Goal: Check status: Check status

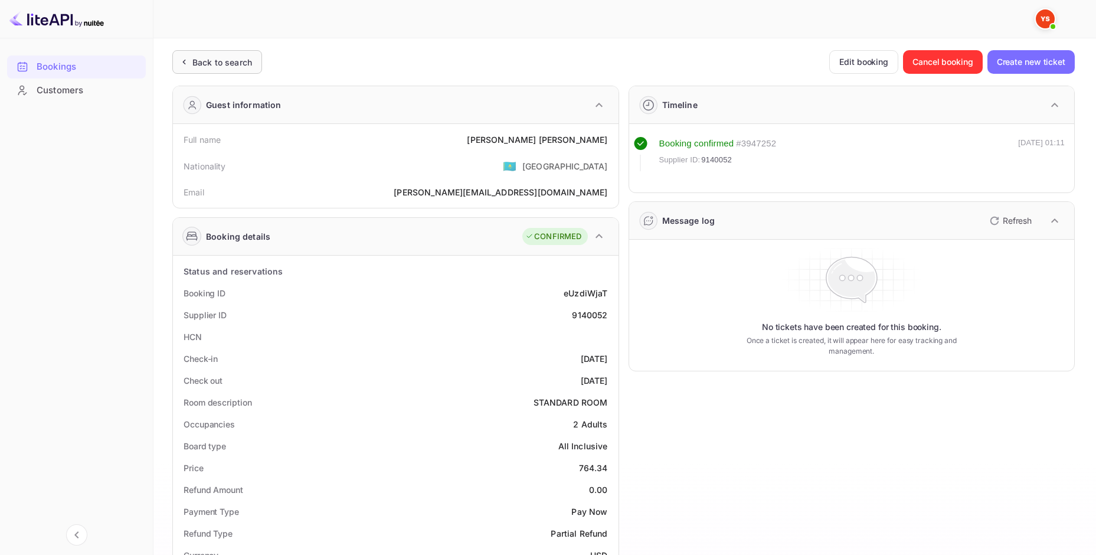
click at [251, 54] on div "Back to search" at bounding box center [217, 62] width 90 height 24
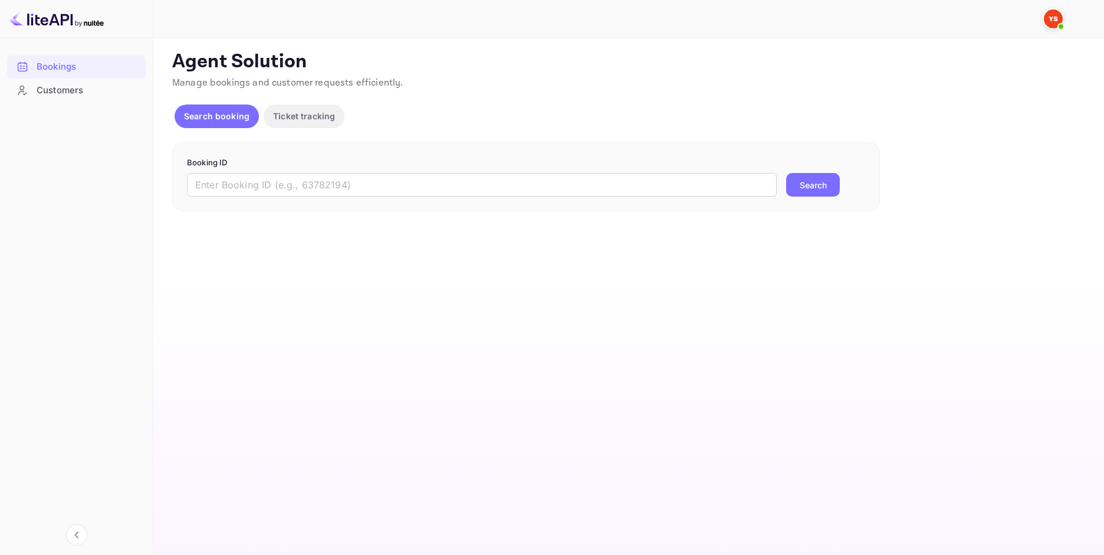
click at [570, 153] on div "Booking ID ​ Search" at bounding box center [526, 177] width 708 height 70
click at [576, 169] on form "Booking ID ​ Search" at bounding box center [526, 177] width 679 height 40
click at [580, 177] on input "text" at bounding box center [482, 185] width 590 height 24
paste input "8891888"
type input "8891888"
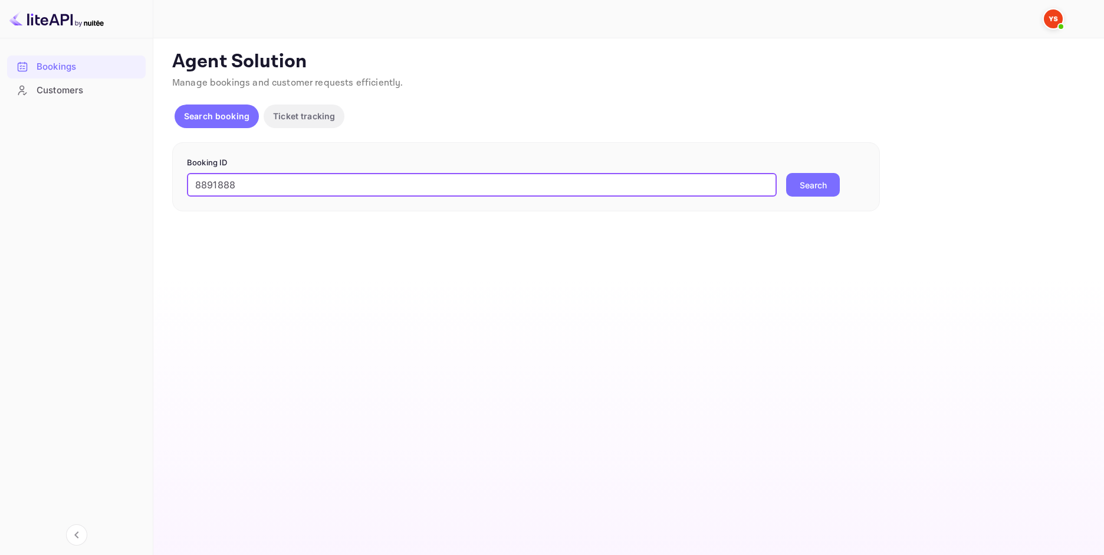
click at [801, 183] on button "Search" at bounding box center [813, 185] width 54 height 24
click at [858, 182] on div "8891888 ​ Error fetching booking details Search" at bounding box center [526, 192] width 679 height 38
click at [845, 182] on div "8891888 ​ Error fetching booking details Search" at bounding box center [526, 192] width 679 height 38
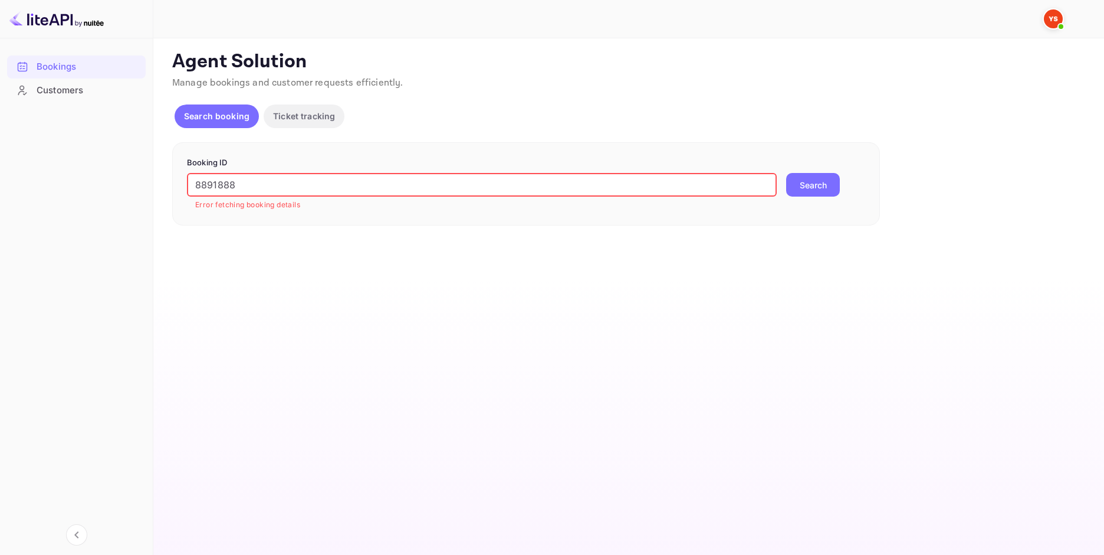
drag, startPoint x: 337, startPoint y: 181, endPoint x: 186, endPoint y: 192, distance: 152.0
click at [186, 192] on div "Booking ID 8891888 ​ Error fetching booking details Search" at bounding box center [526, 183] width 708 height 83
click at [805, 183] on button "Search" at bounding box center [813, 185] width 54 height 24
click at [67, 12] on img at bounding box center [56, 18] width 94 height 19
click at [61, 19] on img at bounding box center [56, 18] width 94 height 19
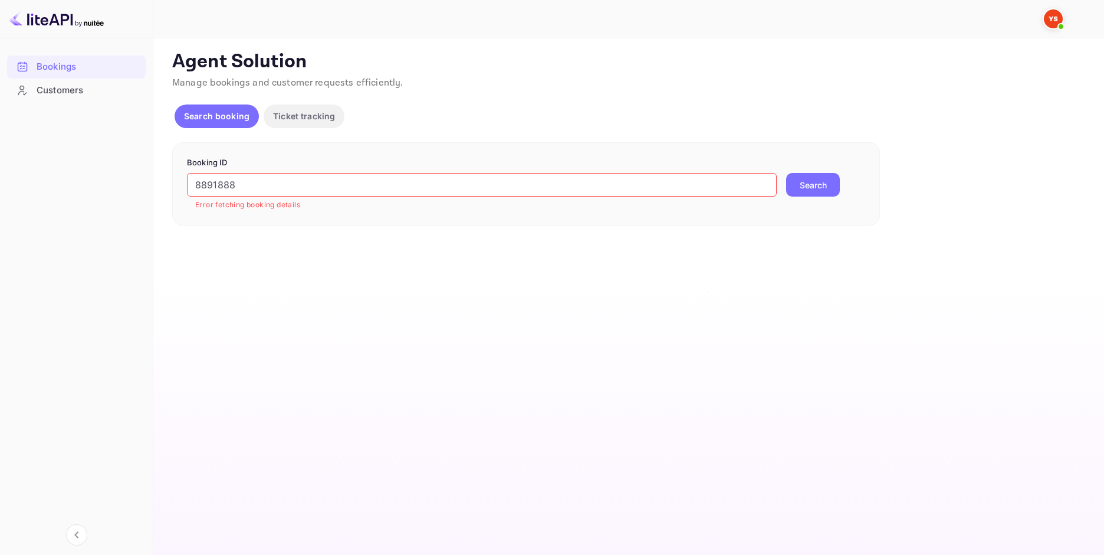
click at [57, 22] on img at bounding box center [56, 18] width 94 height 19
click at [93, 21] on img at bounding box center [56, 18] width 94 height 19
click at [212, 110] on p "Search booking" at bounding box center [216, 116] width 65 height 12
click at [57, 22] on img at bounding box center [56, 18] width 94 height 19
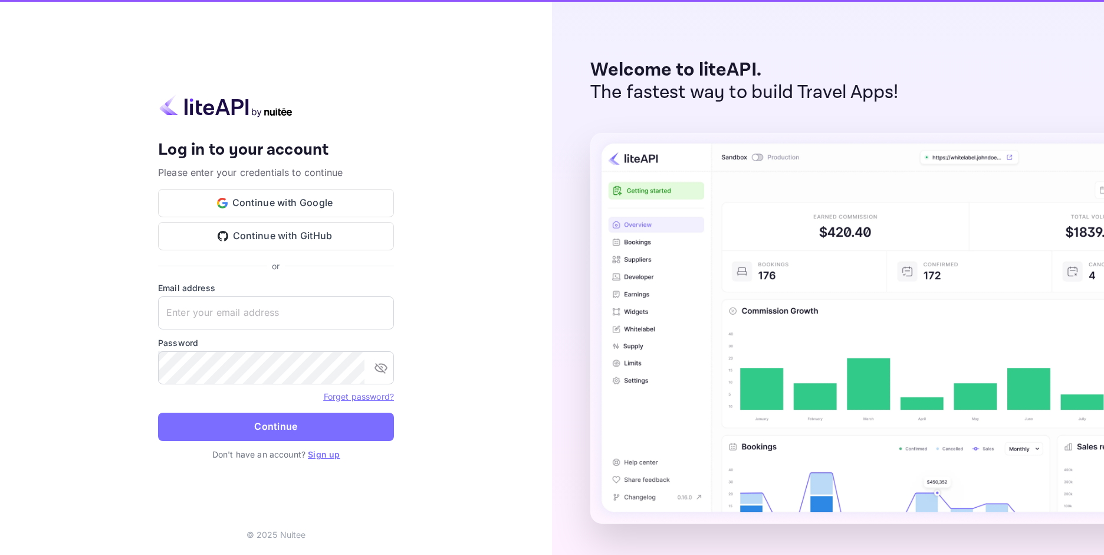
type input "[EMAIL_ADDRESS][DOMAIN_NAME]"
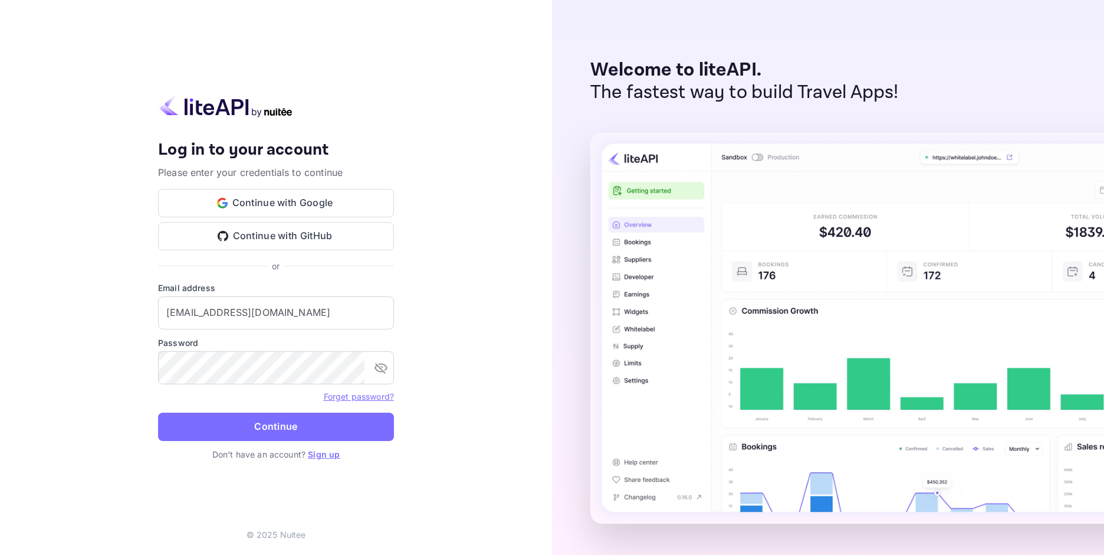
click at [261, 434] on button "Continue" at bounding box center [276, 426] width 236 height 28
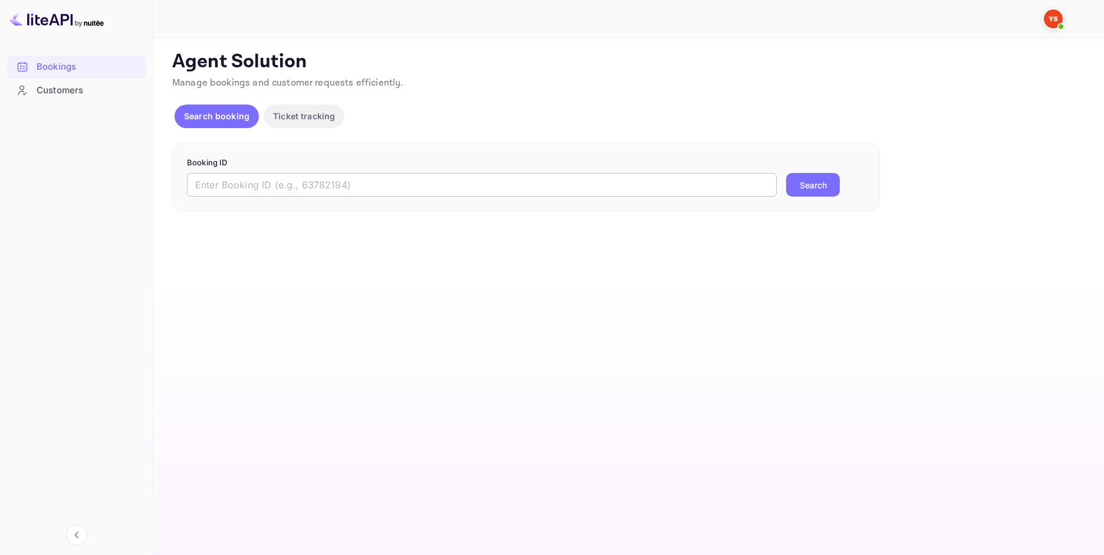
click at [499, 178] on input "text" at bounding box center [482, 185] width 590 height 24
paste input "8891888"
type input "8891888"
click at [809, 175] on button "Search" at bounding box center [813, 185] width 54 height 24
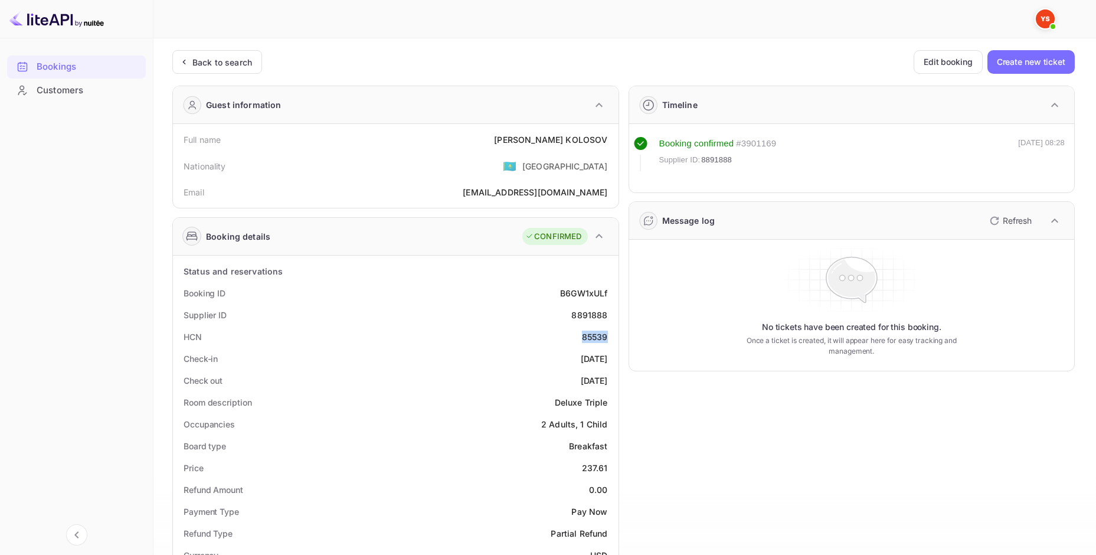
drag, startPoint x: 582, startPoint y: 336, endPoint x: 609, endPoint y: 337, distance: 26.6
click at [609, 337] on div "HCN 85539" at bounding box center [396, 337] width 436 height 22
click at [211, 57] on div "Back to search" at bounding box center [222, 62] width 60 height 12
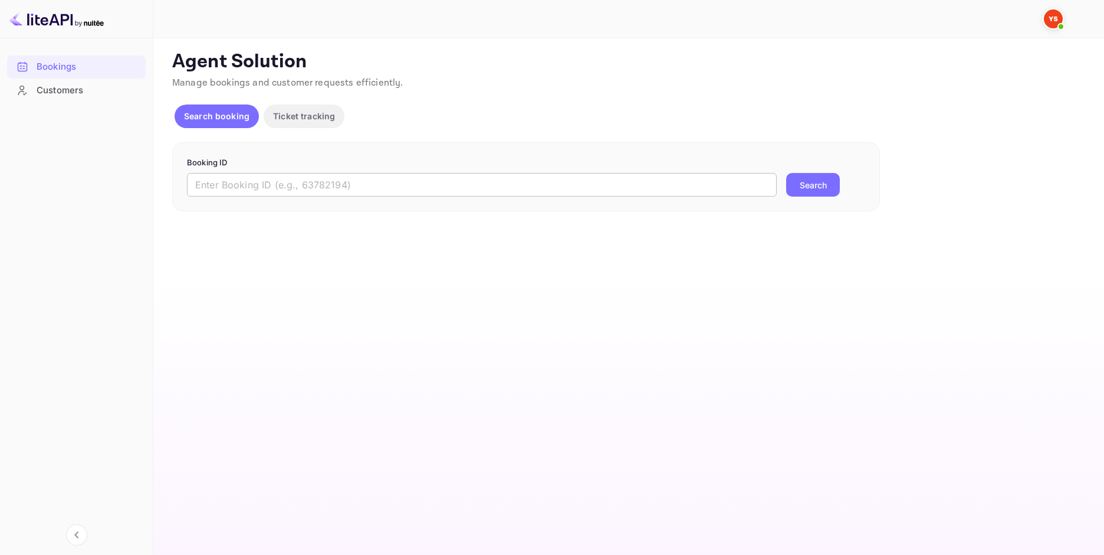
click at [382, 187] on input "text" at bounding box center [482, 185] width 590 height 24
paste input "9638546"
type input "9638546"
click at [798, 181] on button "Search" at bounding box center [813, 185] width 54 height 24
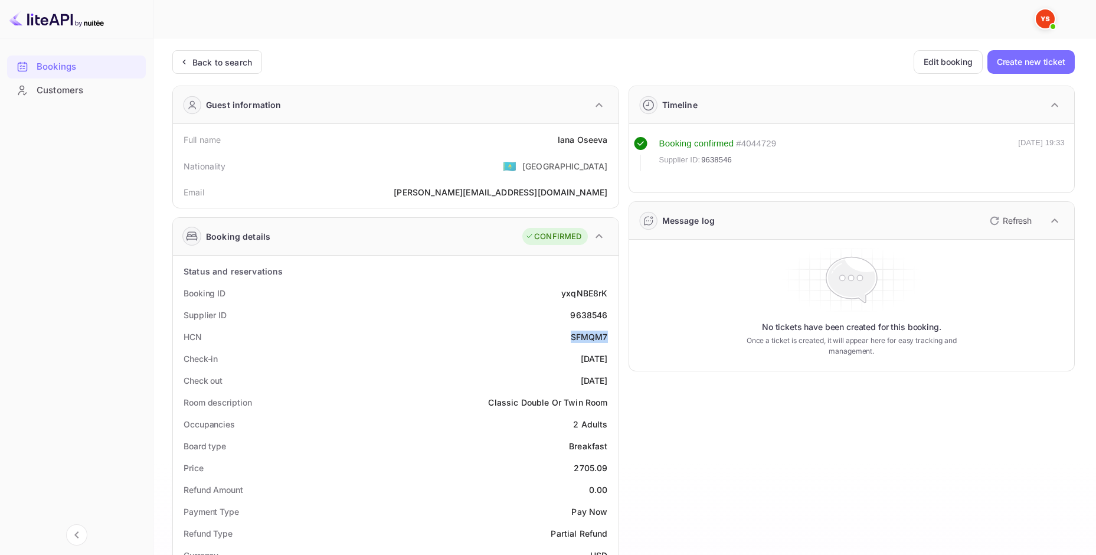
drag, startPoint x: 572, startPoint y: 339, endPoint x: 610, endPoint y: 340, distance: 38.4
click at [610, 340] on div "HCN SFMQM7" at bounding box center [396, 337] width 436 height 22
click at [571, 334] on div "SFMQM7" at bounding box center [589, 336] width 37 height 12
click at [231, 57] on div "Back to search" at bounding box center [222, 62] width 60 height 12
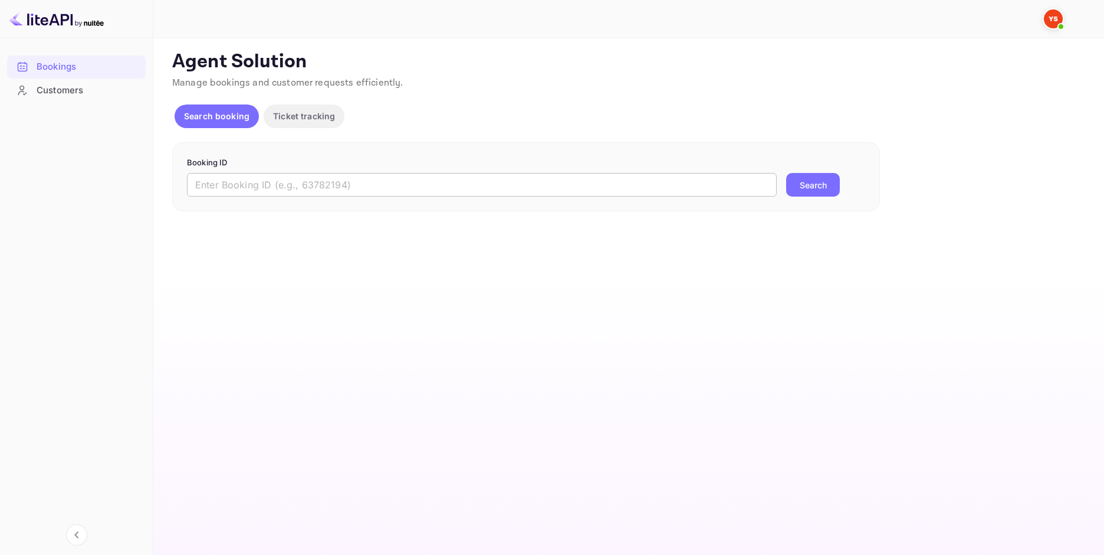
click at [599, 182] on input "text" at bounding box center [482, 185] width 590 height 24
paste input "9300278"
type input "9300278"
click at [807, 183] on button "Search" at bounding box center [813, 185] width 54 height 24
